Goal: Task Accomplishment & Management: Use online tool/utility

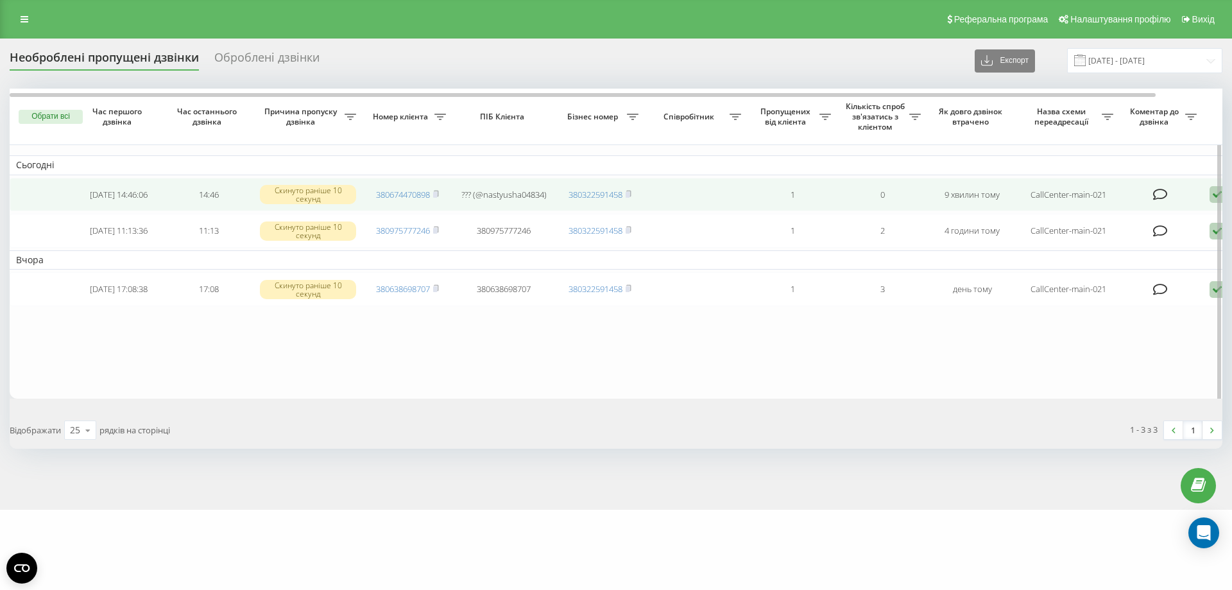
click at [434, 196] on span "380674470898" at bounding box center [407, 195] width 63 height 12
click at [439, 195] on td "380674470898" at bounding box center [408, 195] width 90 height 34
click at [437, 195] on rect at bounding box center [435, 195] width 4 height 6
click at [435, 195] on rect at bounding box center [435, 195] width 4 height 6
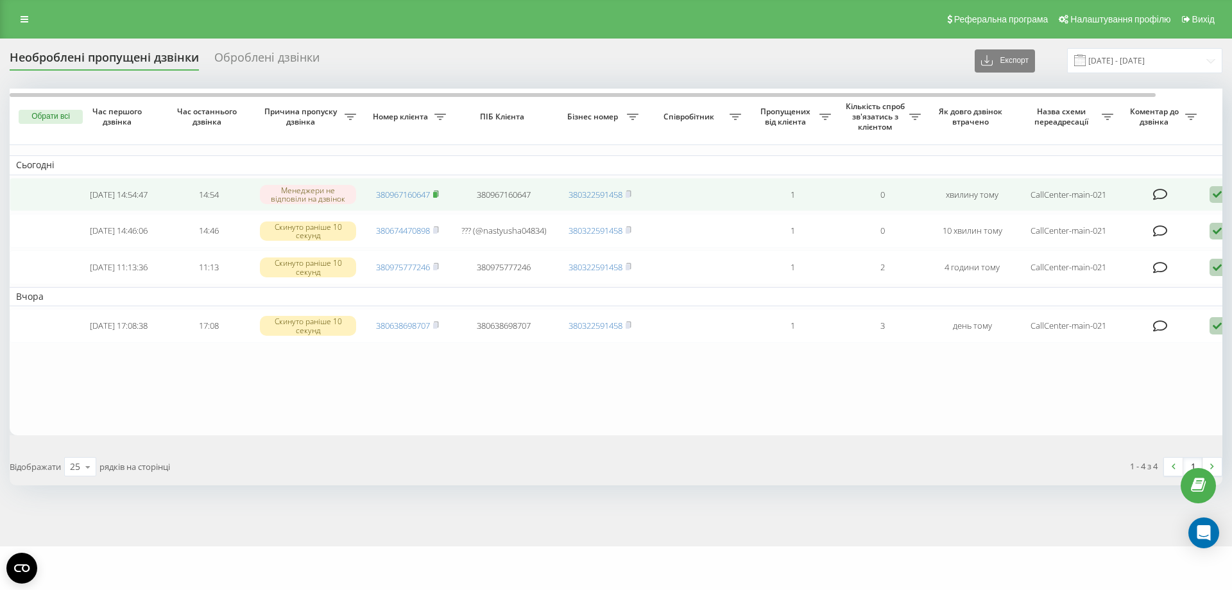
click at [437, 193] on rect at bounding box center [435, 195] width 4 height 6
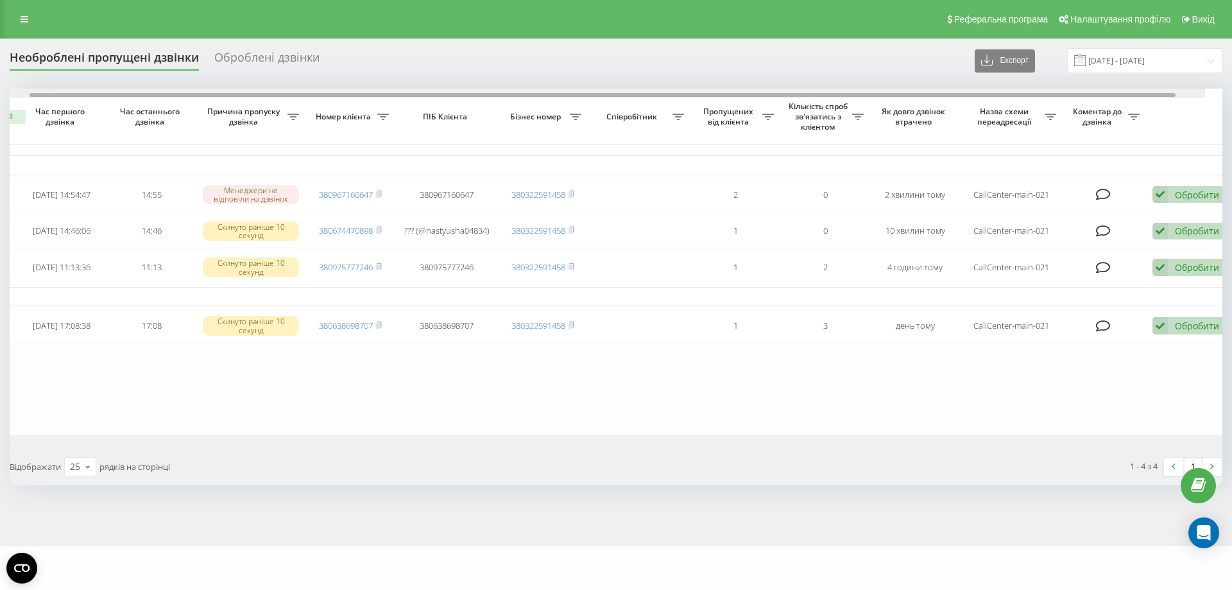
scroll to position [0, 71]
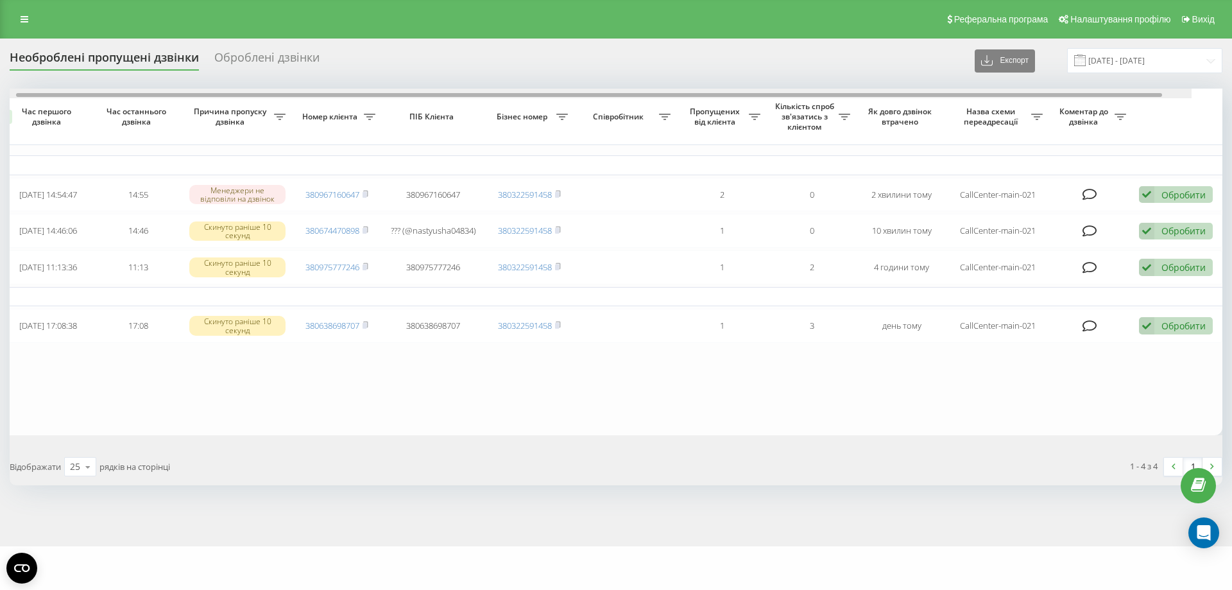
drag, startPoint x: 643, startPoint y: 95, endPoint x: 767, endPoint y: 121, distance: 126.7
click at [752, 110] on div "Обрати всі Час першого дзвінка Час останнього дзвінка Причина пропуску дзвінка …" at bounding box center [616, 262] width 1213 height 347
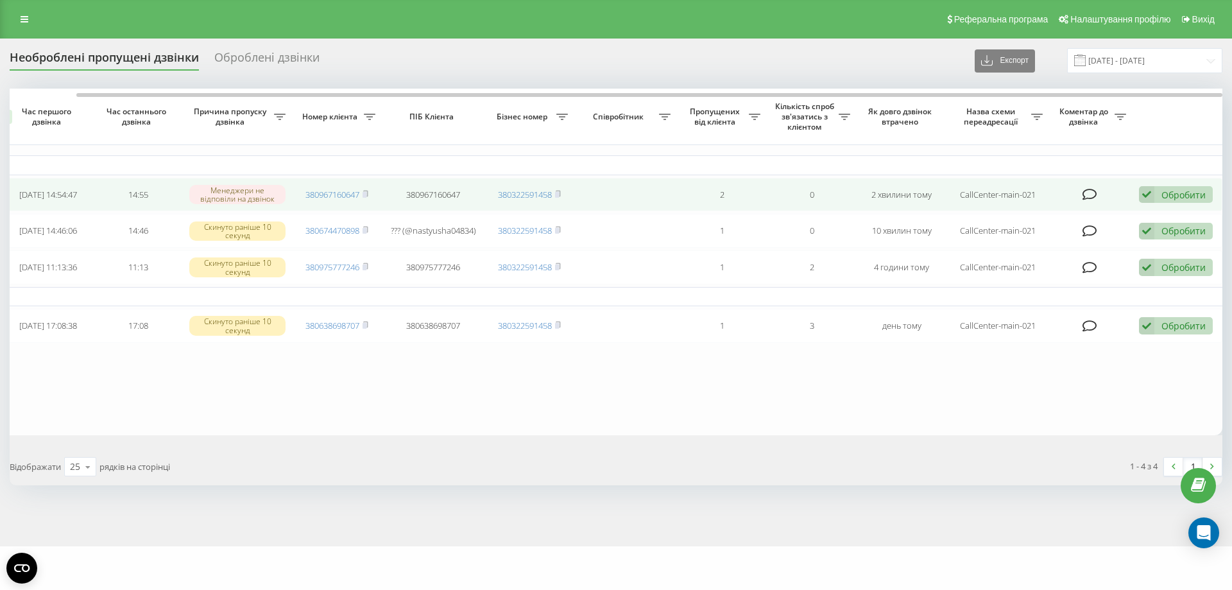
click at [1179, 198] on div "Обробити" at bounding box center [1184, 195] width 44 height 12
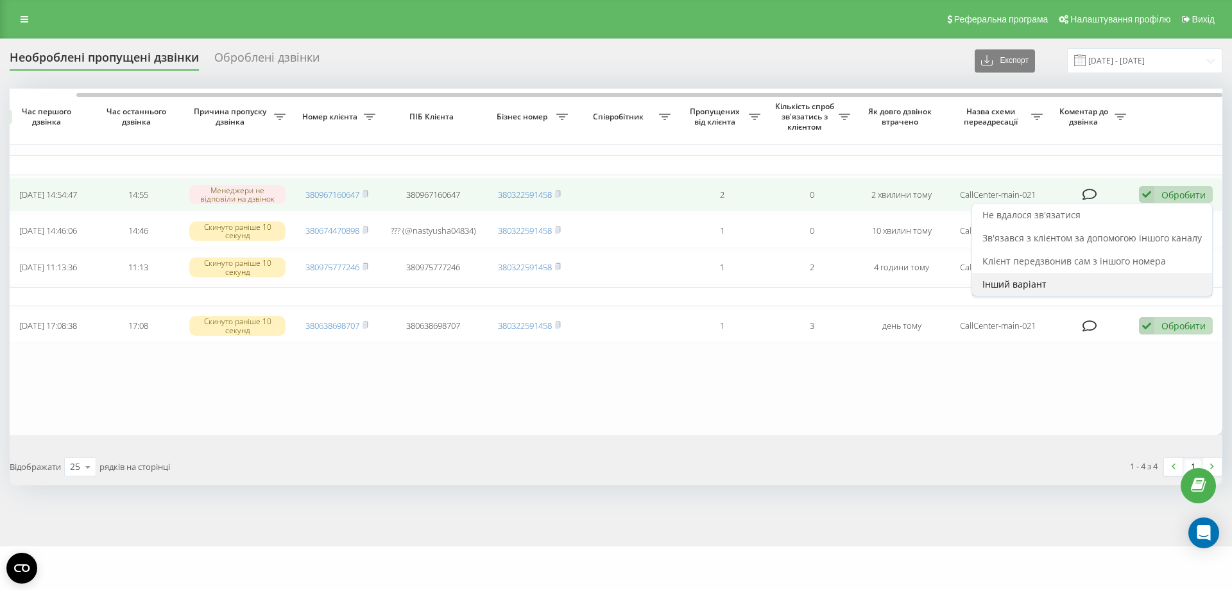
click at [1121, 288] on div "Інший варіант" at bounding box center [1093, 284] width 240 height 23
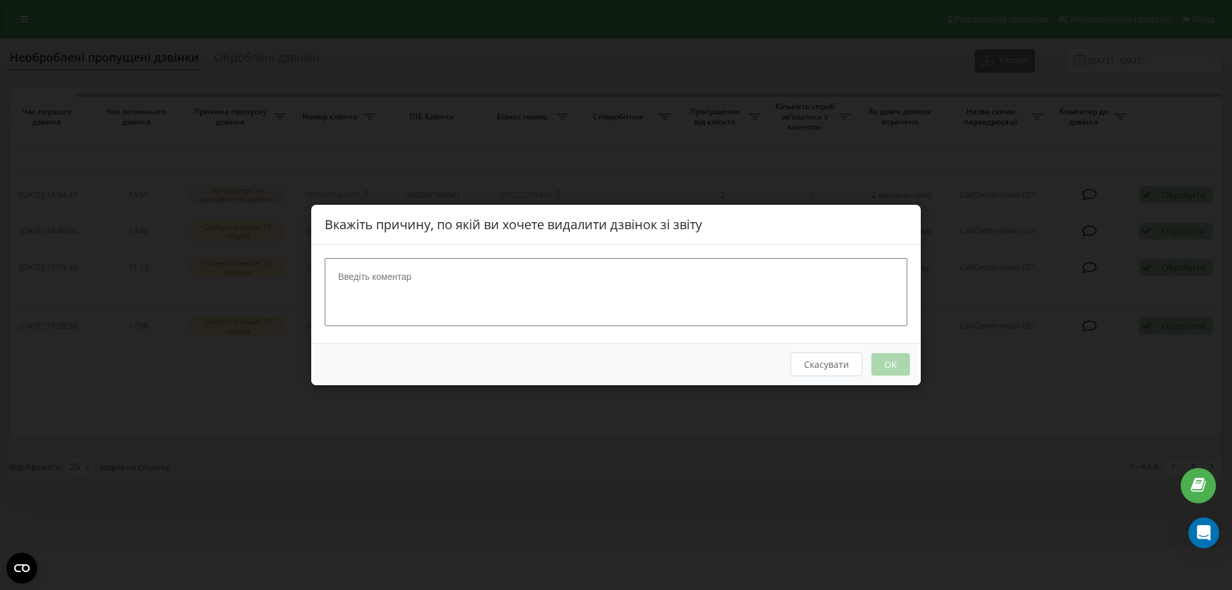
click at [542, 281] on textarea at bounding box center [616, 292] width 583 height 68
type textarea "відділ бронювання"
click at [871, 365] on div "Скасувати OK" at bounding box center [616, 364] width 610 height 42
click at [872, 365] on button "OK" at bounding box center [891, 364] width 39 height 22
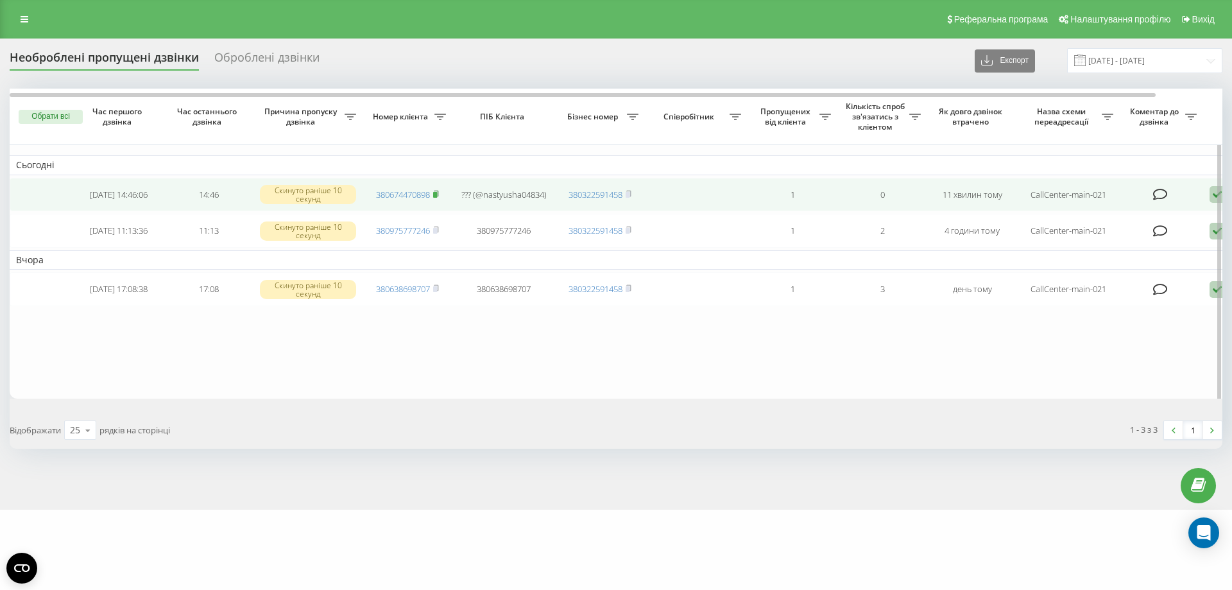
click at [437, 194] on rect at bounding box center [435, 195] width 4 height 6
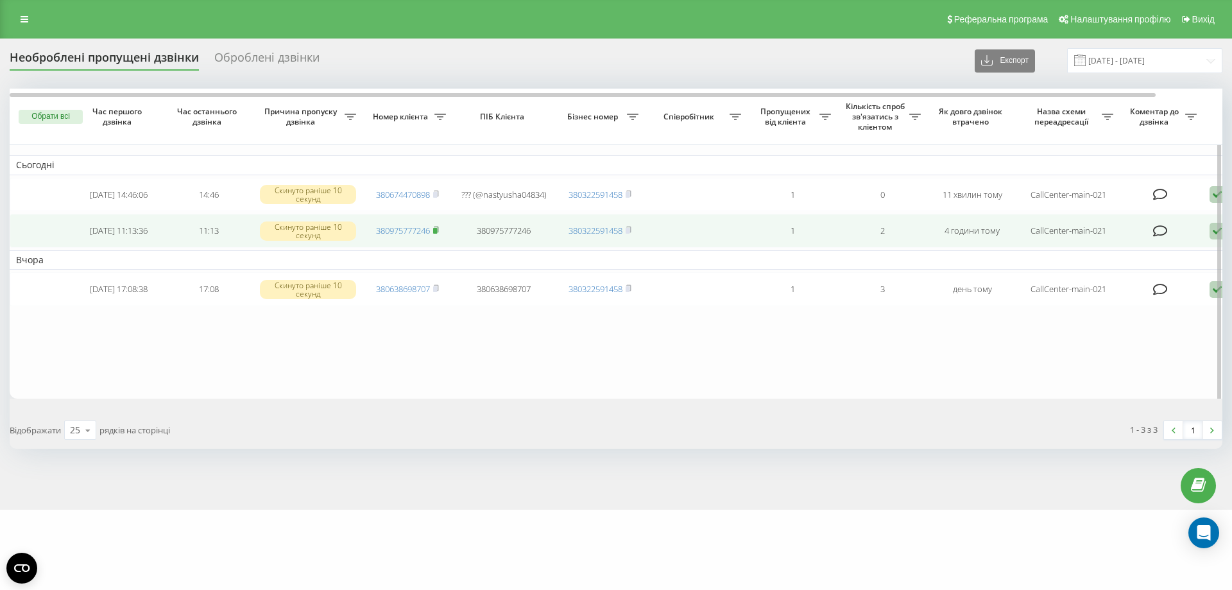
click at [439, 234] on icon at bounding box center [436, 230] width 6 height 8
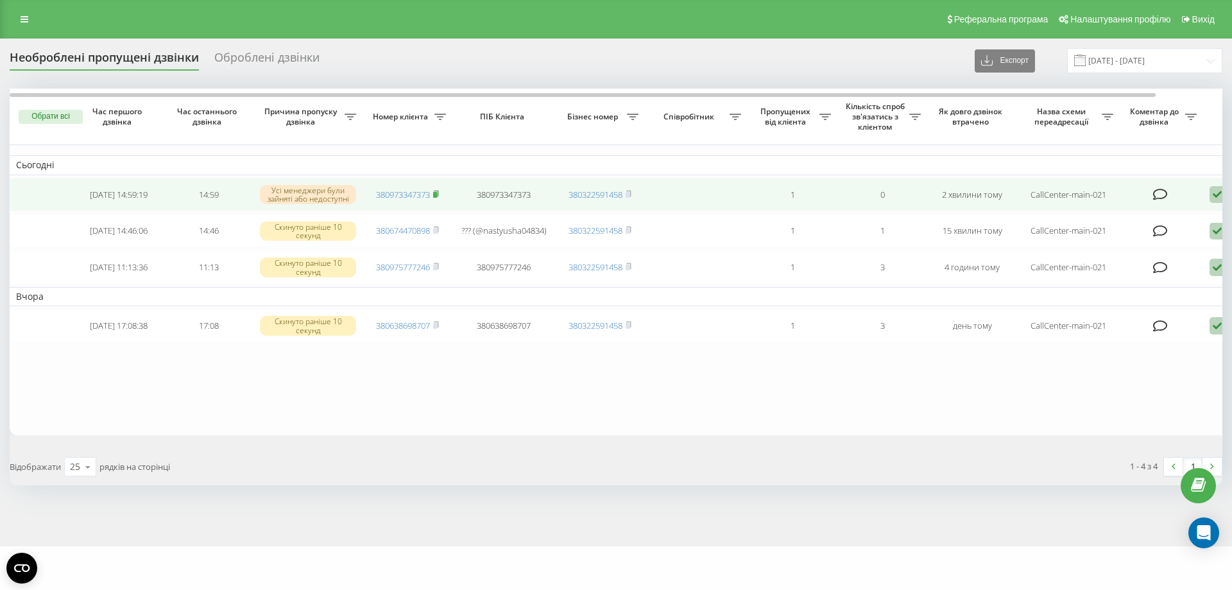
click at [438, 196] on icon at bounding box center [436, 193] width 4 height 6
click at [1218, 195] on icon at bounding box center [1217, 194] width 15 height 17
click at [1127, 290] on div "Інший варіант" at bounding box center [1163, 284] width 240 height 23
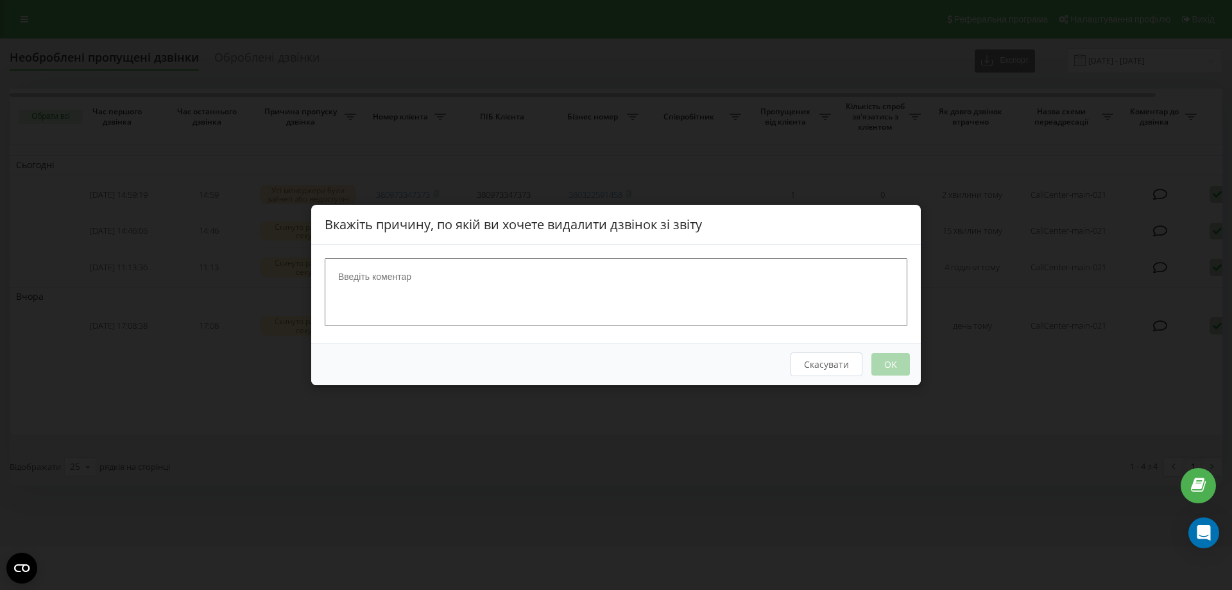
click at [359, 288] on textarea at bounding box center [616, 292] width 583 height 68
type textarea "відділ бронювання"
click at [882, 369] on button "OK" at bounding box center [891, 364] width 39 height 22
